Goal: Find specific page/section: Find specific page/section

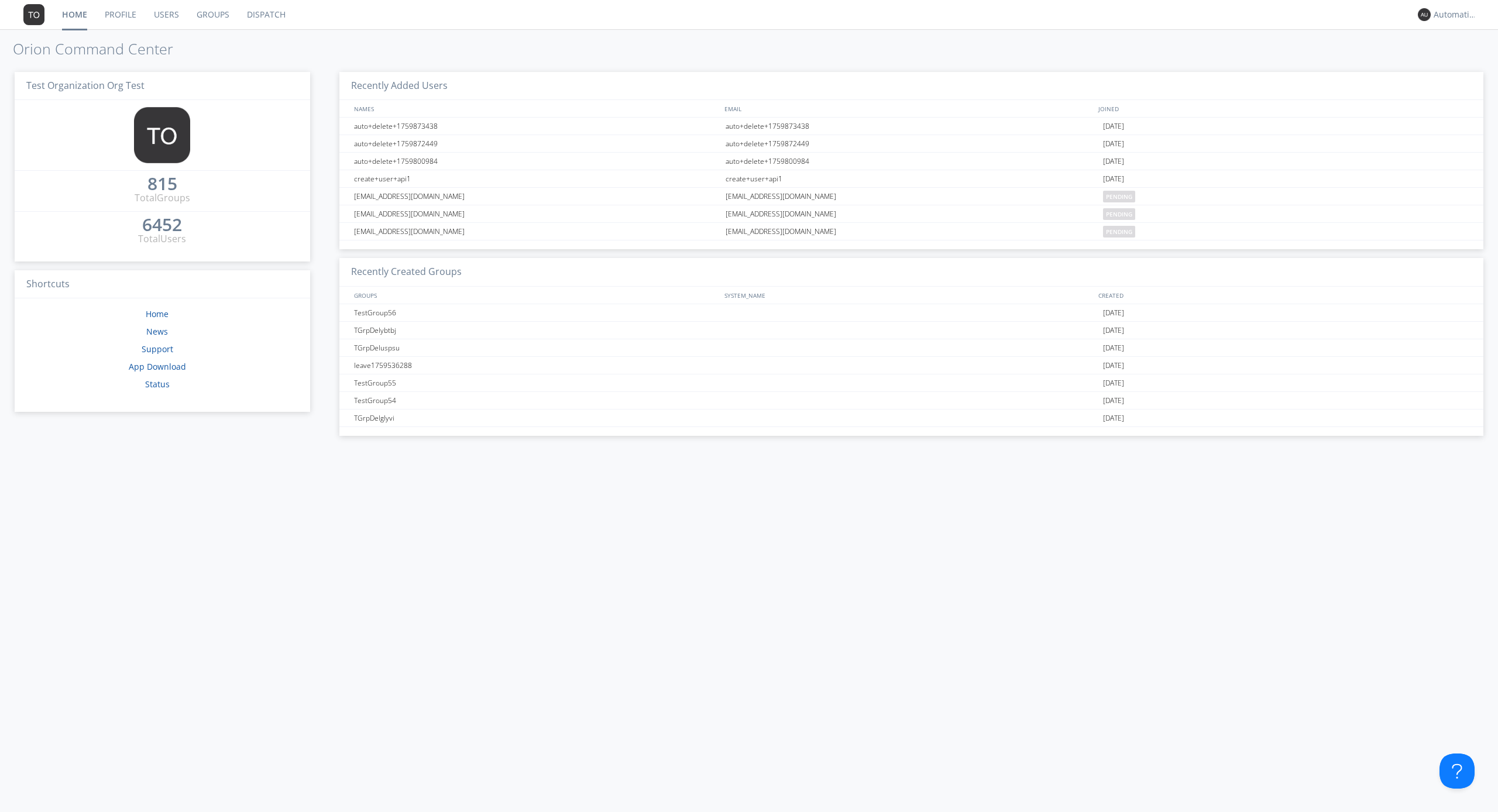
click at [265, 14] on link "Dispatch" at bounding box center [265, 14] width 56 height 29
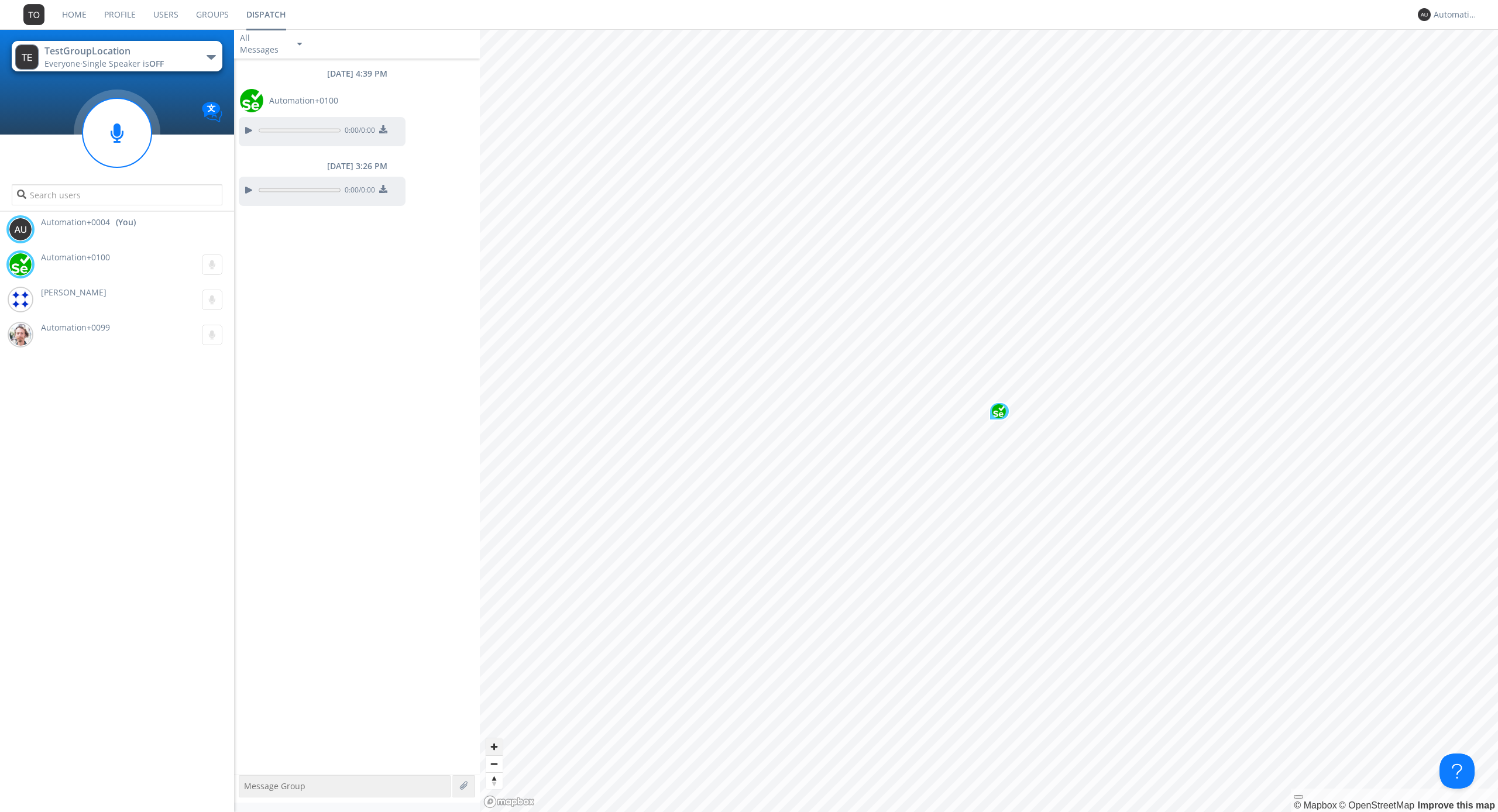
click at [494, 747] on span "Zoom in" at bounding box center [495, 747] width 17 height 17
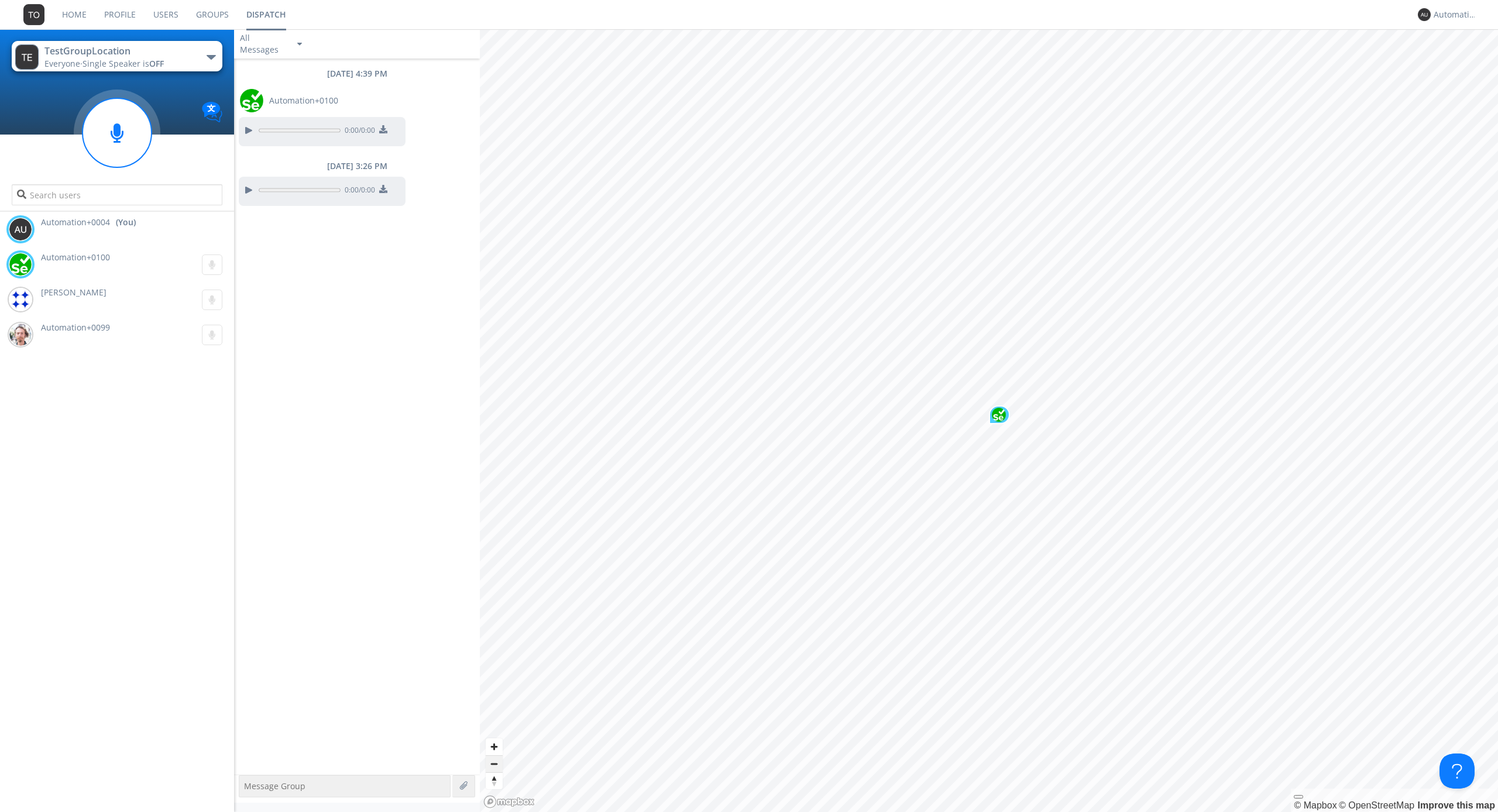
click at [494, 764] on span "Zoom out" at bounding box center [495, 764] width 17 height 16
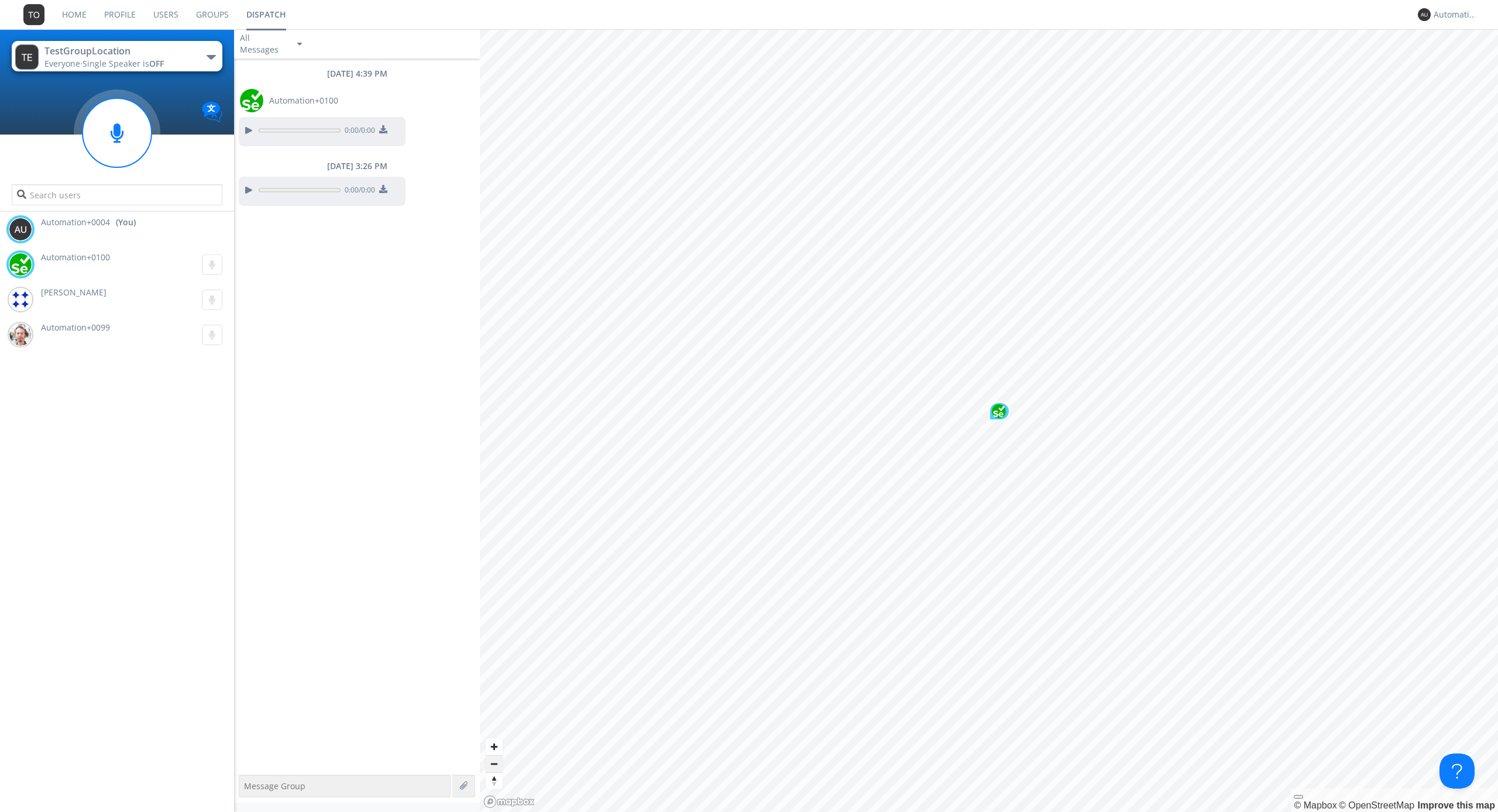
click at [494, 764] on span "Zoom out" at bounding box center [495, 764] width 17 height 16
